Goal: Information Seeking & Learning: Learn about a topic

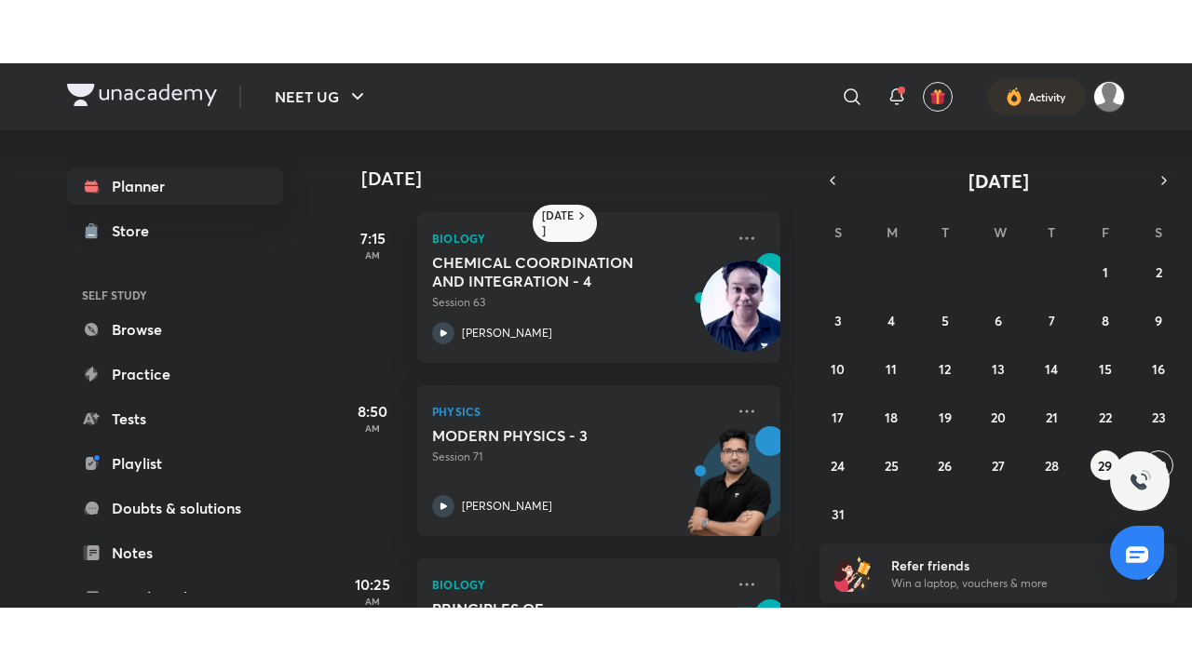
scroll to position [304, 0]
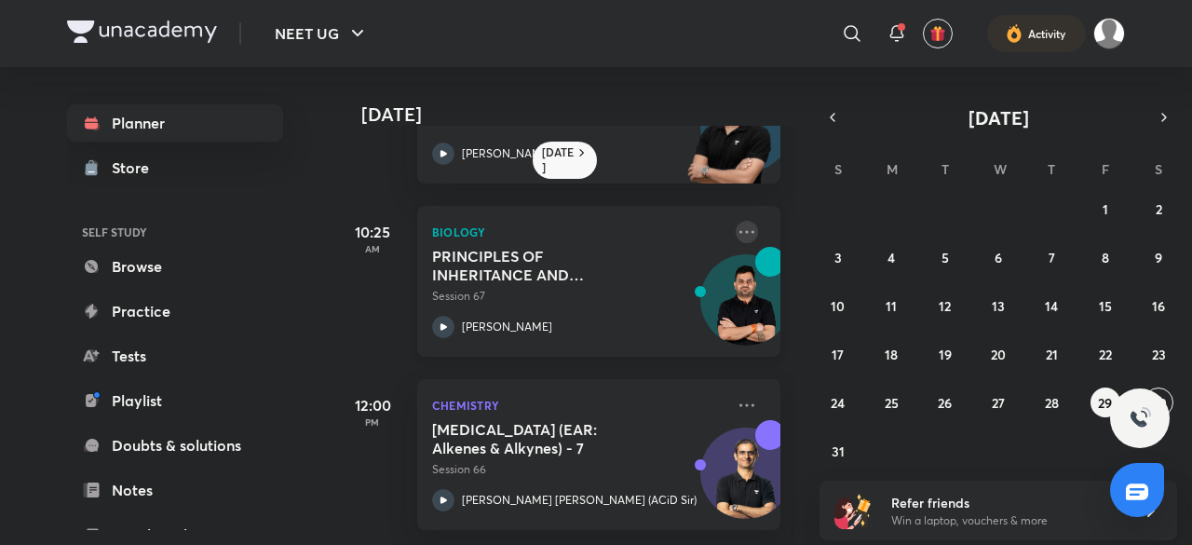
click at [736, 221] on icon at bounding box center [747, 232] width 22 height 22
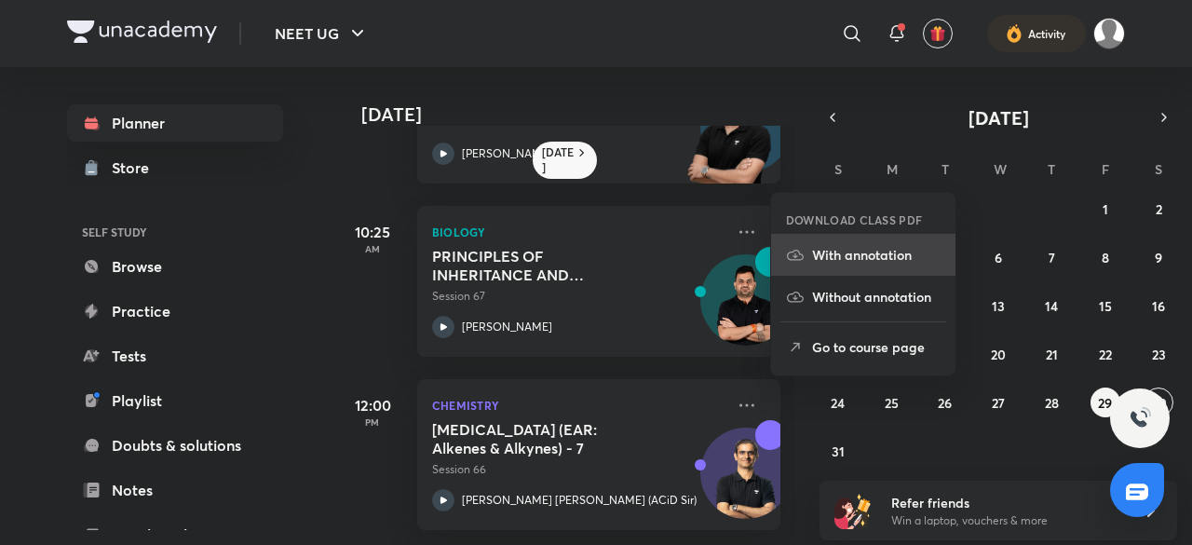
click at [825, 256] on p "With annotation" at bounding box center [876, 255] width 128 height 20
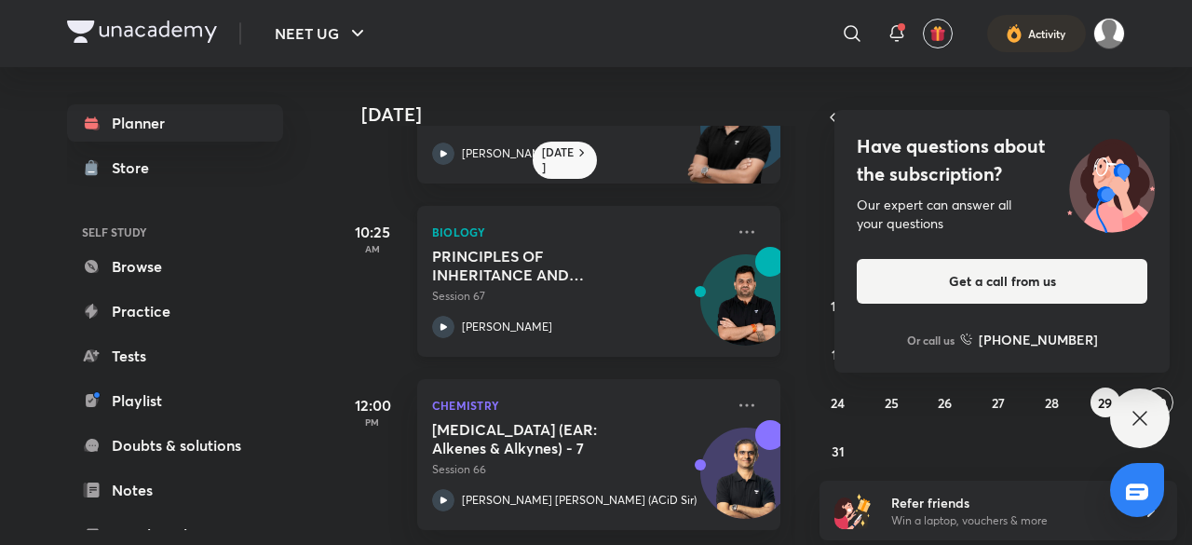
click at [665, 316] on div "[PERSON_NAME]" at bounding box center [578, 327] width 292 height 22
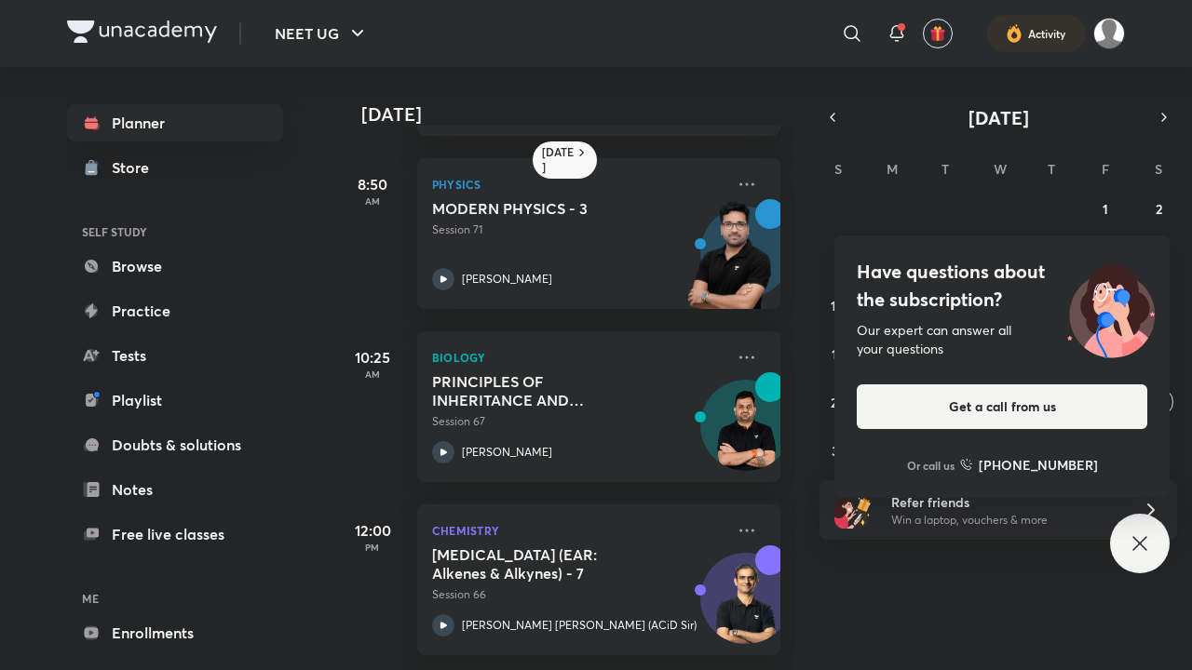
scroll to position [178, 0]
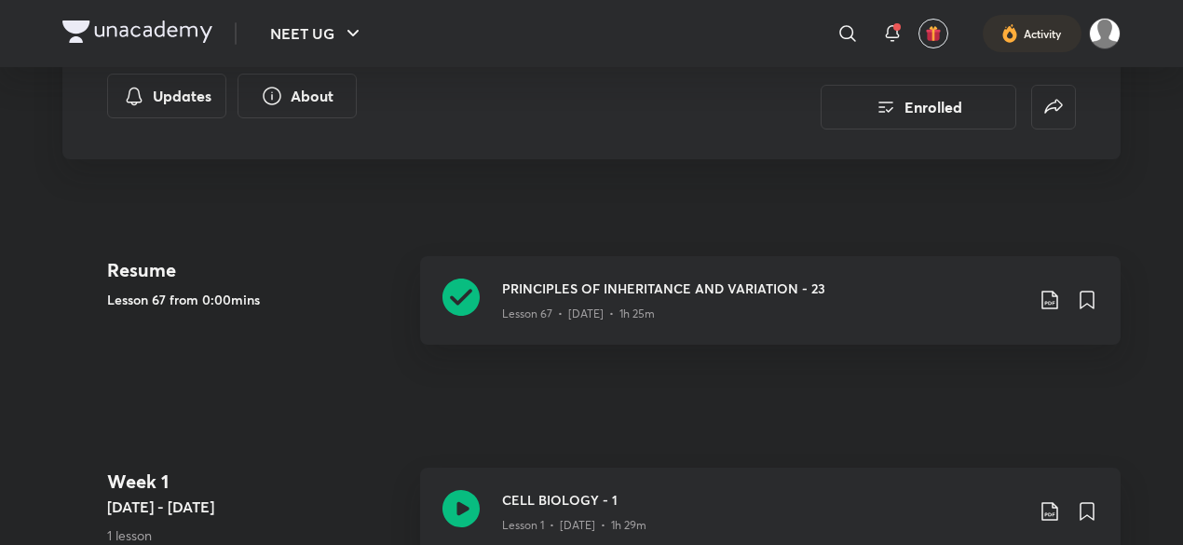
scroll to position [347, 0]
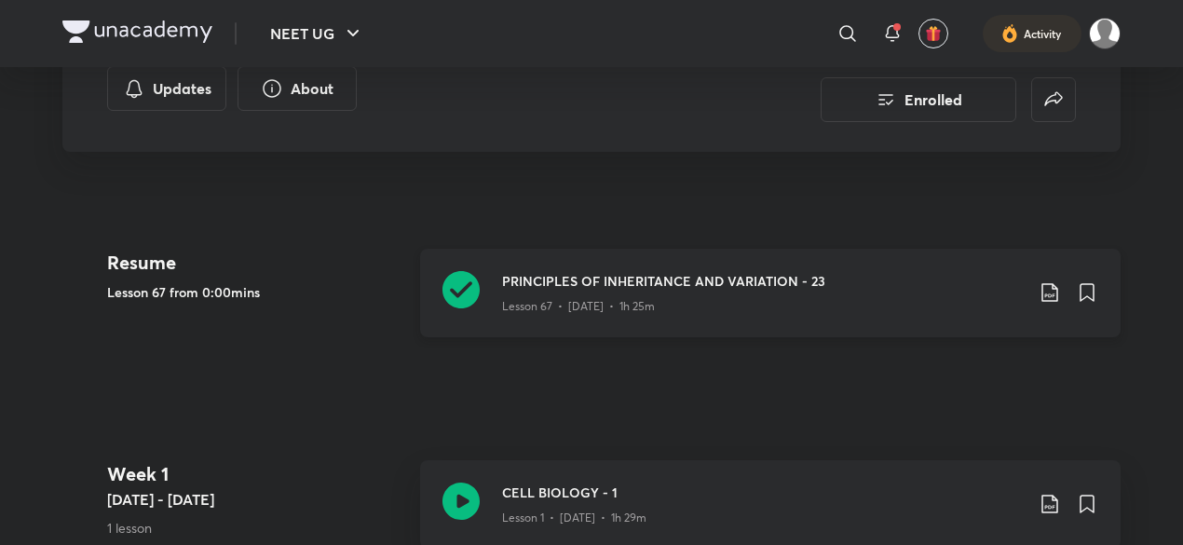
click at [604, 327] on div "PRINCIPLES OF INHERITANCE AND VARIATION - 23 Lesson 67 • Aug 29 • 1h 25m" at bounding box center [770, 293] width 700 height 88
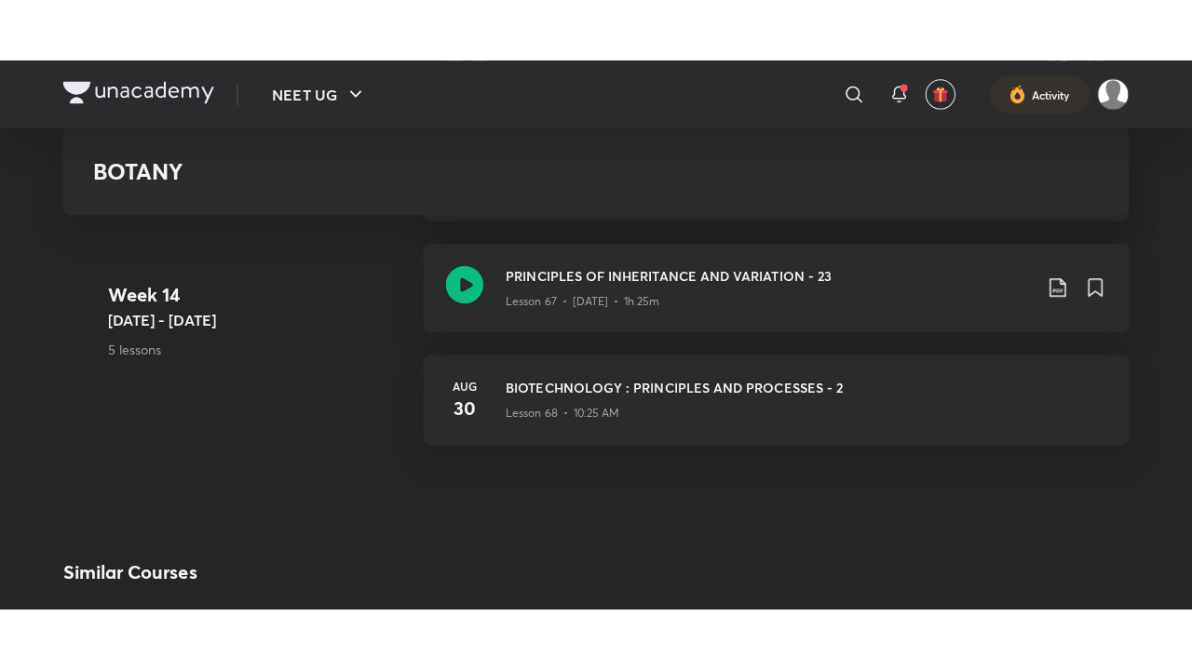
scroll to position [9250, 0]
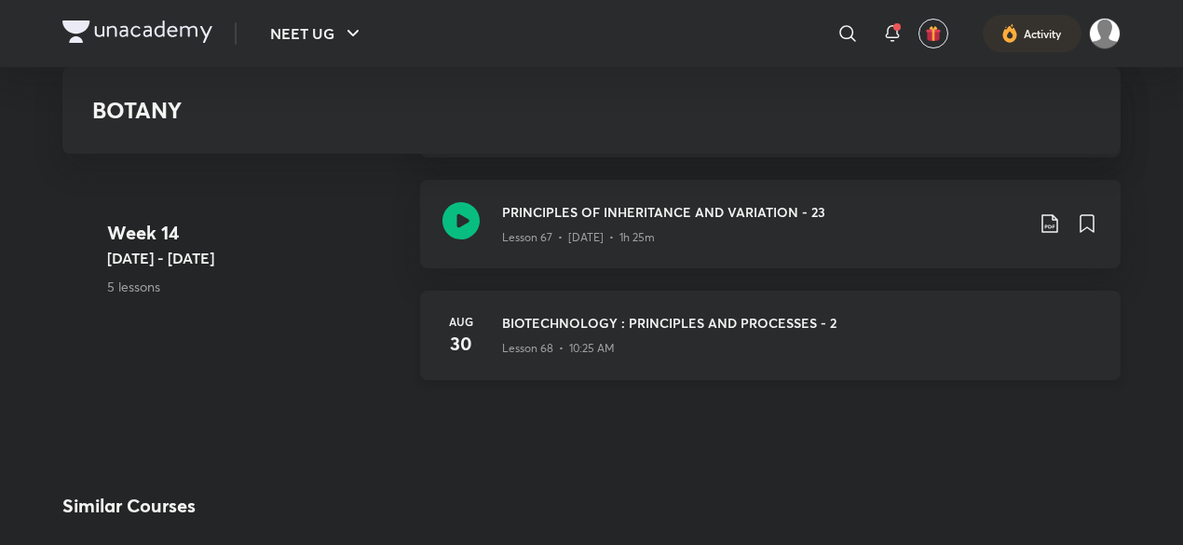
click at [561, 299] on div "[DATE] BIOTECHNOLOGY : PRINCIPLES AND PROCESSES - 2 Lesson 68 • 10:25 AM" at bounding box center [770, 335] width 700 height 89
